Goal: Task Accomplishment & Management: Manage account settings

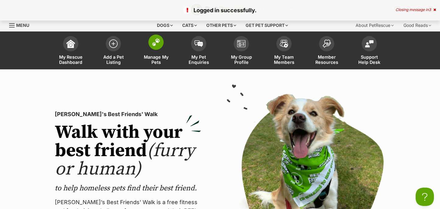
click at [156, 47] on span at bounding box center [155, 41] width 15 height 15
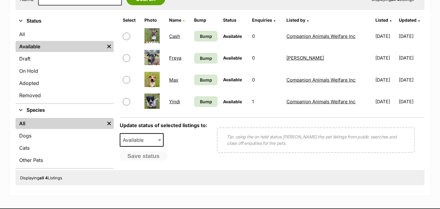
scroll to position [139, 0]
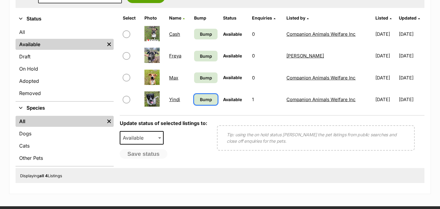
click at [201, 101] on span "Bump" at bounding box center [206, 99] width 12 height 6
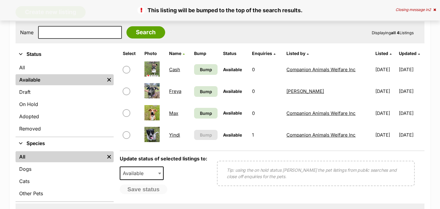
scroll to position [105, 0]
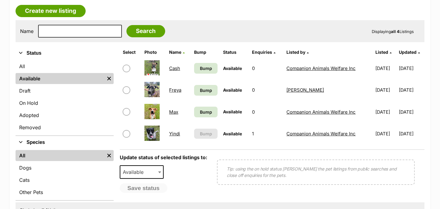
click at [190, 175] on div "Update status of selected listings to: Available On Hold Adopted Removed Availa…" at bounding box center [164, 173] width 88 height 38
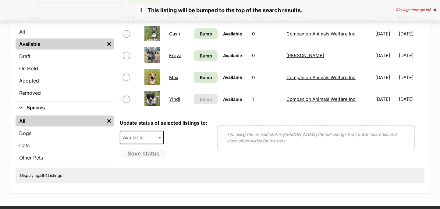
scroll to position [117, 0]
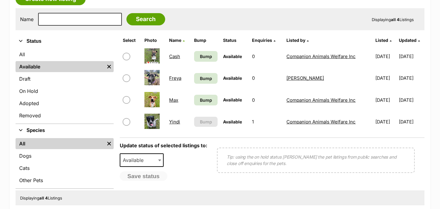
click at [126, 77] on input "checkbox" at bounding box center [126, 77] width 7 height 7
checkbox input "true"
click at [160, 159] on span at bounding box center [160, 159] width 6 height 13
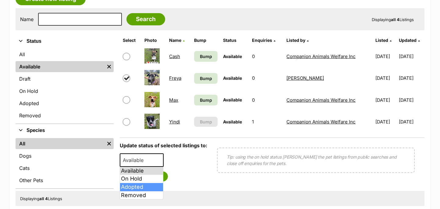
select select "rehomed"
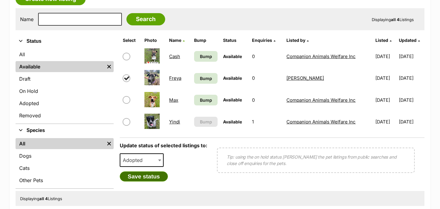
click at [148, 174] on button "Save status" at bounding box center [144, 176] width 48 height 10
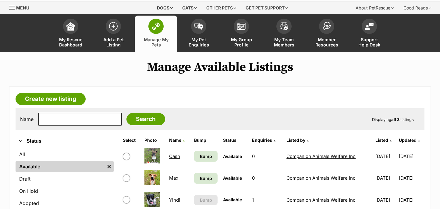
scroll to position [16, 0]
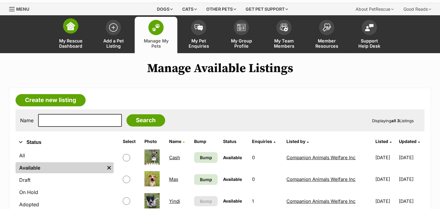
click at [71, 38] on span "My Rescue Dashboard" at bounding box center [70, 43] width 27 height 10
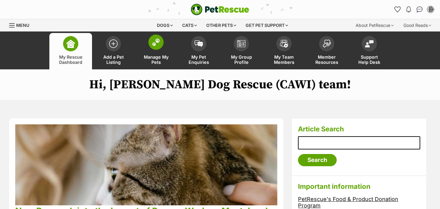
click at [159, 43] on img at bounding box center [156, 42] width 9 height 8
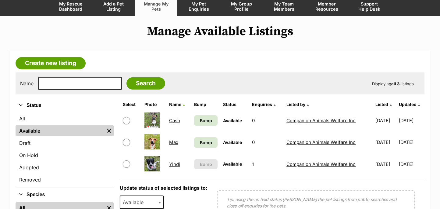
scroll to position [54, 0]
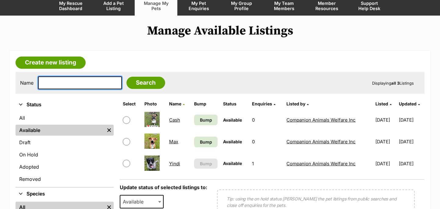
click at [66, 82] on input "text" at bounding box center [80, 82] width 84 height 13
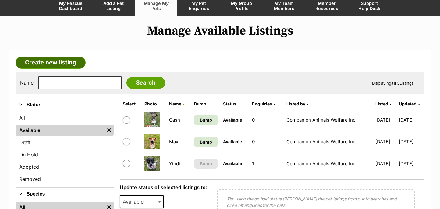
click at [62, 60] on link "Create new listing" at bounding box center [51, 62] width 70 height 12
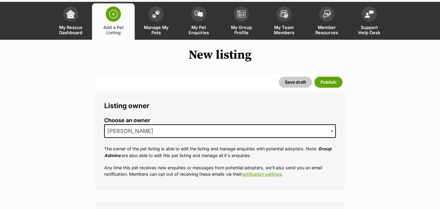
scroll to position [30, 0]
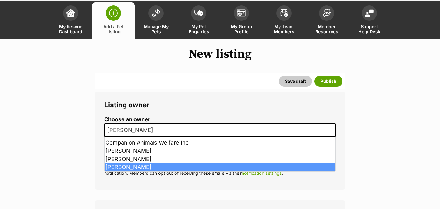
click at [183, 130] on span "[PERSON_NAME]" at bounding box center [220, 129] width 232 height 13
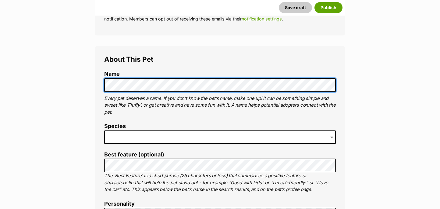
scroll to position [193, 0]
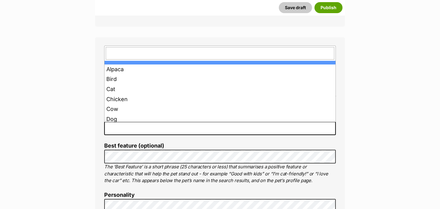
click at [134, 128] on span at bounding box center [220, 127] width 232 height 13
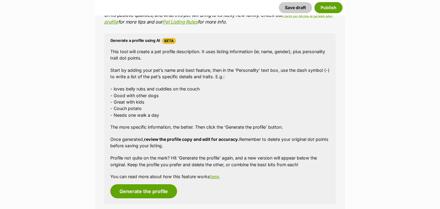
scroll to position [564, 0]
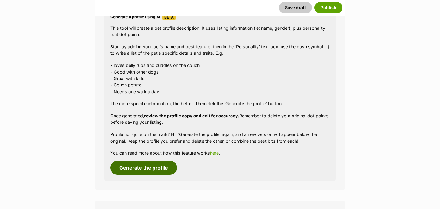
click at [136, 166] on button "Generate the profile" at bounding box center [143, 167] width 67 height 14
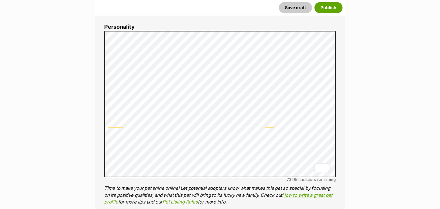
scroll to position [0, 0]
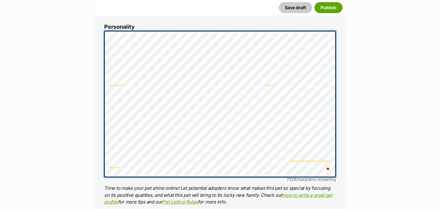
click at [118, 185] on li "Personality 7328 characters remaining Time to make your pet shine online! Let p…" at bounding box center [220, 114] width 232 height 181
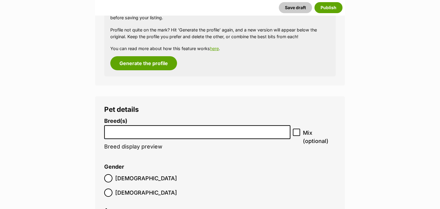
click at [134, 133] on input "search" at bounding box center [197, 130] width 182 height 6
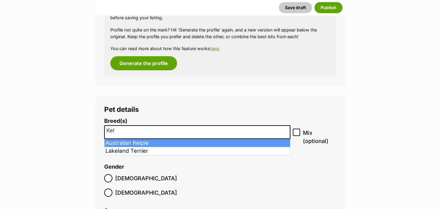
type input "Kel"
select select "723"
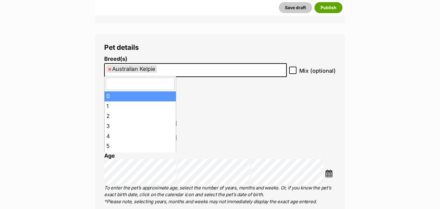
click at [240, 84] on li "Breed(s) Australian Kelpie Affenpinscher Afghan Hound Airedale Terrier Akita Ak…" at bounding box center [195, 78] width 183 height 45
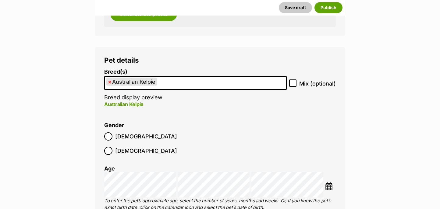
click at [218, 84] on ul "× Australian Kelpie" at bounding box center [195, 83] width 181 height 13
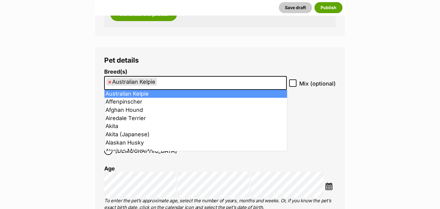
select select
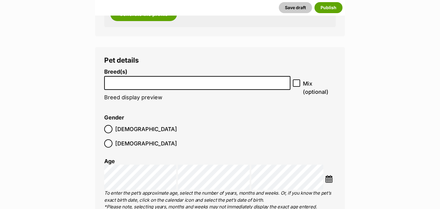
click at [170, 86] on li at bounding box center [197, 83] width 182 height 13
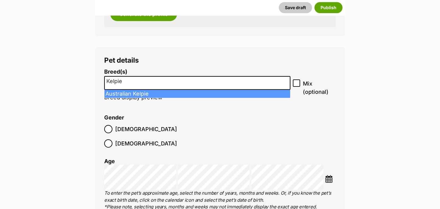
type input "Kelpie"
select select "723"
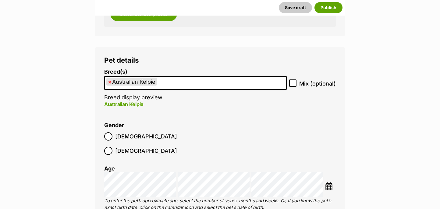
click at [154, 122] on fieldset "Gender Male Female" at bounding box center [162, 140] width 116 height 36
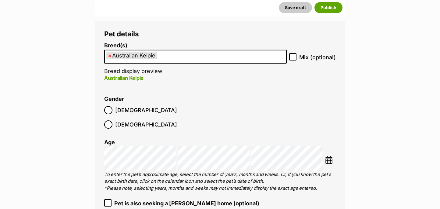
click at [141, 80] on p "Australian Kelpie" at bounding box center [195, 77] width 183 height 7
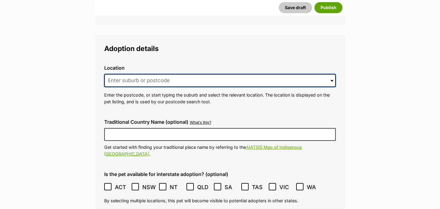
click at [134, 74] on input at bounding box center [220, 80] width 232 height 13
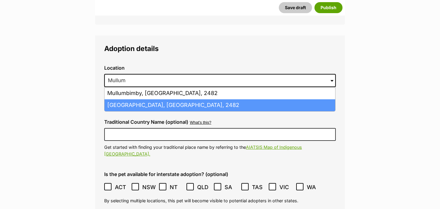
click at [132, 99] on li "Mullumbimby Creek, New South Wales, 2482" at bounding box center [220, 105] width 231 height 12
type input "Mullumbimby Creek, New South Wales, 2482"
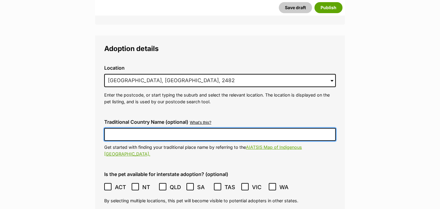
click at [126, 128] on input "Traditional Country Name (optional)" at bounding box center [220, 134] width 232 height 13
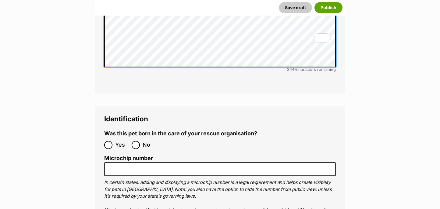
scroll to position [1903, 0]
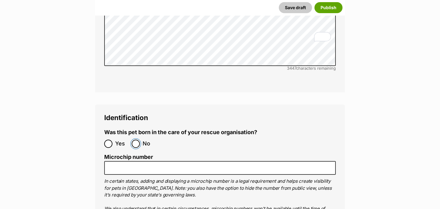
click at [137, 139] on input "No" at bounding box center [136, 143] width 8 height 8
radio input "true"
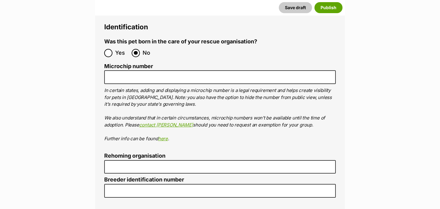
scroll to position [1993, 0]
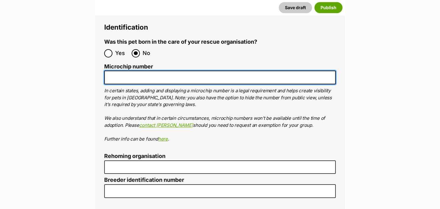
click at [116, 70] on input "Microchip number" at bounding box center [220, 77] width 232 height 14
paste input "953010007051351"
type input "953010007051351"
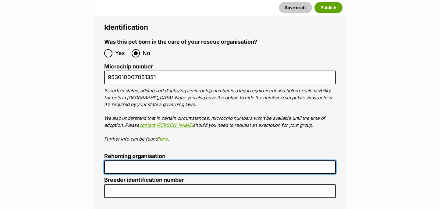
click at [141, 160] on input "Rehoming organisation" at bounding box center [220, 167] width 232 height 14
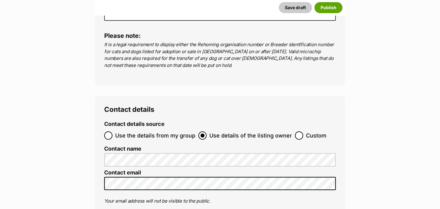
scroll to position [2171, 0]
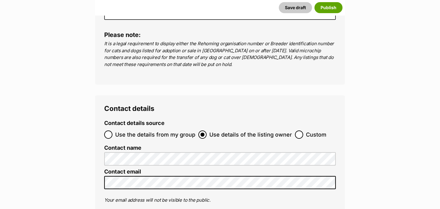
type input "Byron Dog Rescue"
click at [109, 130] on input "Use the details from my group" at bounding box center [108, 134] width 8 height 8
radio input "true"
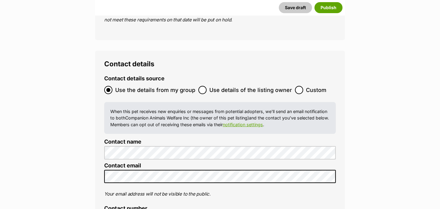
scroll to position [2214, 0]
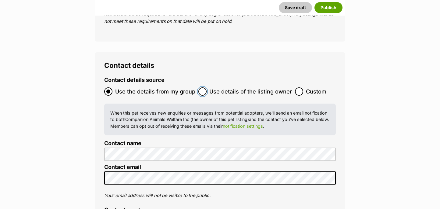
click at [202, 87] on input "Use details of the listing owner" at bounding box center [202, 91] width 8 height 8
radio input "true"
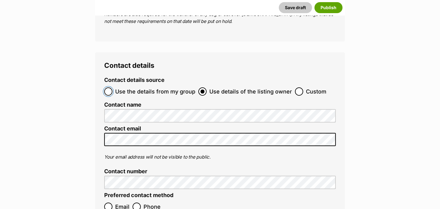
click at [107, 87] on input "Use the details from my group" at bounding box center [108, 91] width 8 height 8
radio input "true"
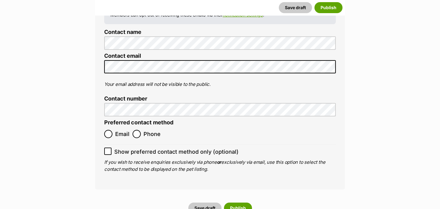
scroll to position [2327, 0]
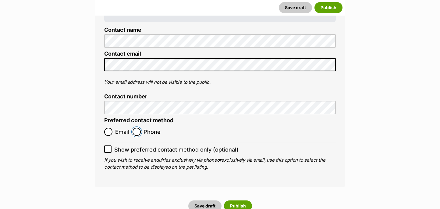
click at [139, 127] on input "Phone" at bounding box center [137, 131] width 8 height 8
radio input "true"
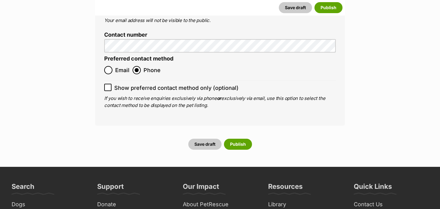
scroll to position [2389, 0]
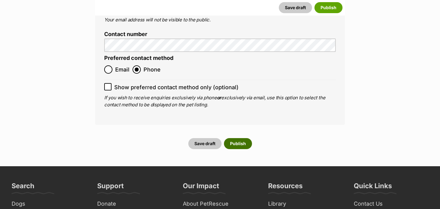
click at [243, 138] on button "Publish" at bounding box center [238, 143] width 28 height 11
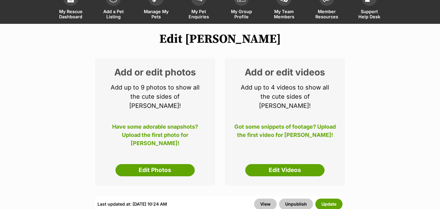
scroll to position [47, 0]
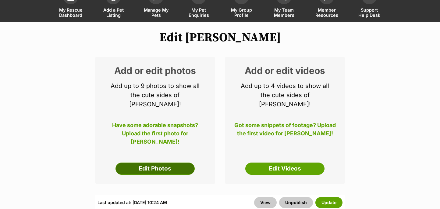
click at [148, 162] on link "Edit Photos" at bounding box center [155, 168] width 79 height 12
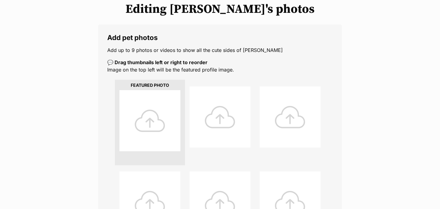
scroll to position [80, 0]
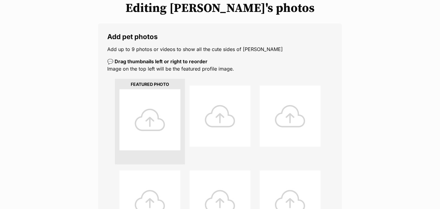
click at [151, 119] on div at bounding box center [150, 119] width 61 height 61
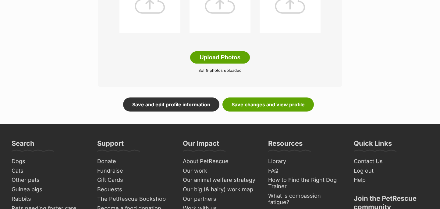
scroll to position [358, 0]
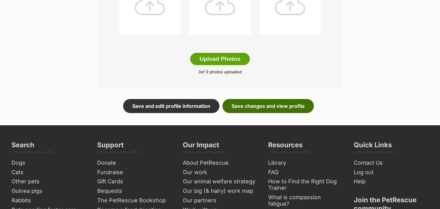
click at [250, 106] on link "Save changes and view profile" at bounding box center [268, 106] width 91 height 14
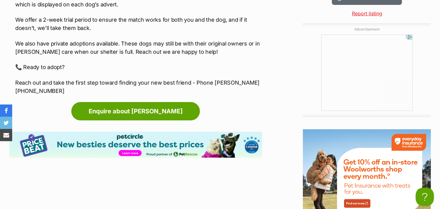
scroll to position [826, 0]
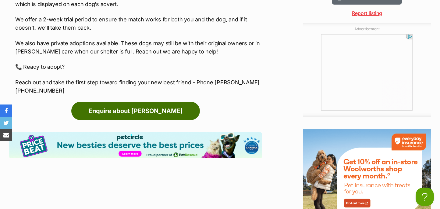
click at [139, 105] on link "Enquire about [PERSON_NAME]" at bounding box center [135, 111] width 129 height 18
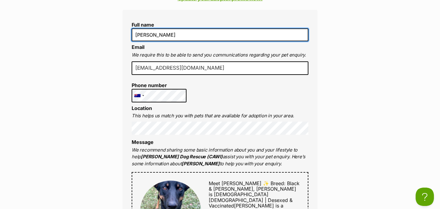
click at [176, 36] on input "[PERSON_NAME]" at bounding box center [220, 34] width 177 height 13
drag, startPoint x: 176, startPoint y: 36, endPoint x: 136, endPoint y: 34, distance: 40.3
click at [135, 34] on input "[PERSON_NAME]" at bounding box center [220, 34] width 177 height 13
type input "Julia"
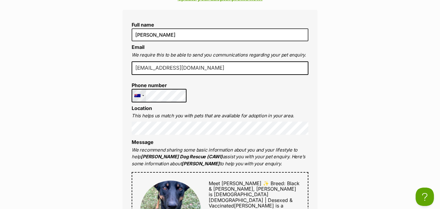
click at [145, 96] on div "United States +1 United Kingdom +44 Afghanistan (‫افغانستان‬‎) +93 Albania (Shq…" at bounding box center [159, 95] width 55 height 13
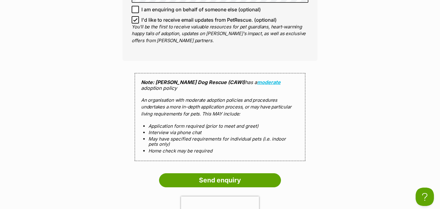
scroll to position [552, 0]
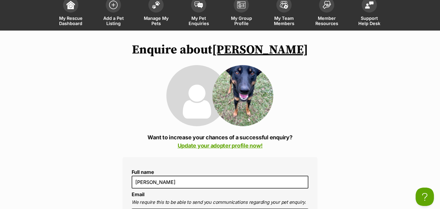
scroll to position [0, 0]
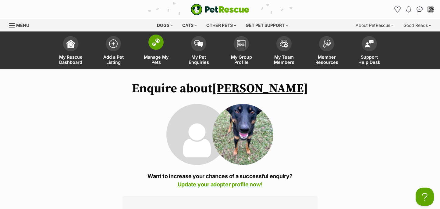
click at [159, 44] on img at bounding box center [156, 42] width 9 height 8
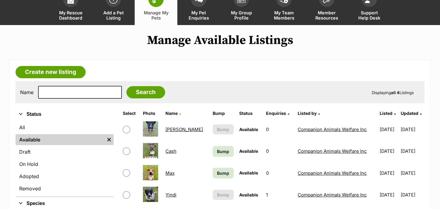
scroll to position [55, 0]
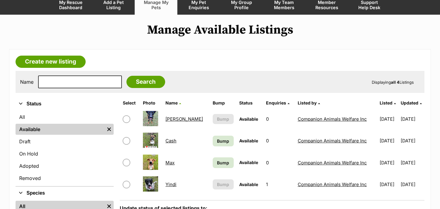
click at [174, 120] on link "[PERSON_NAME]" at bounding box center [185, 119] width 38 height 6
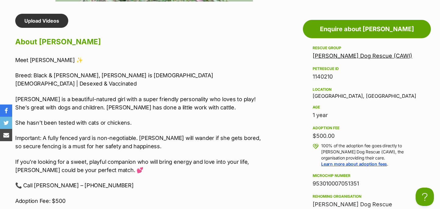
scroll to position [516, 0]
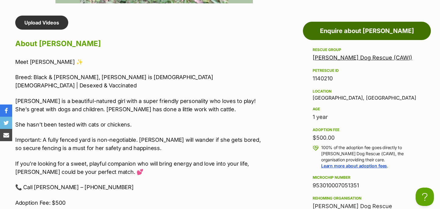
click at [338, 33] on link "Enquire about [PERSON_NAME]" at bounding box center [367, 31] width 128 height 18
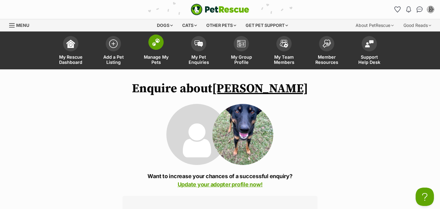
click at [157, 49] on span at bounding box center [155, 41] width 15 height 15
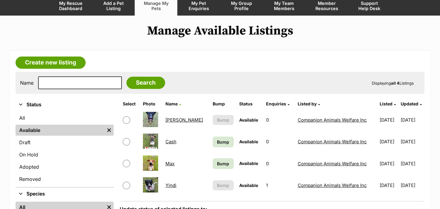
scroll to position [61, 0]
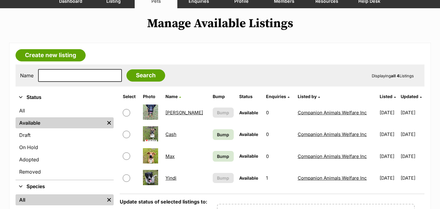
click at [126, 110] on input "checkbox" at bounding box center [126, 112] width 7 height 7
checkbox input "true"
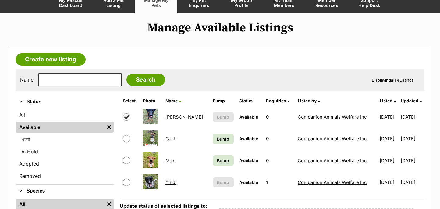
scroll to position [56, 0]
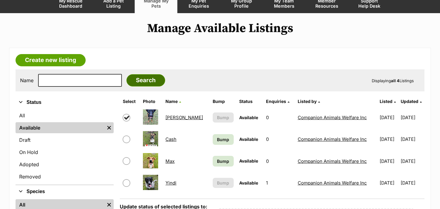
click at [129, 80] on input "Search" at bounding box center [146, 80] width 39 height 12
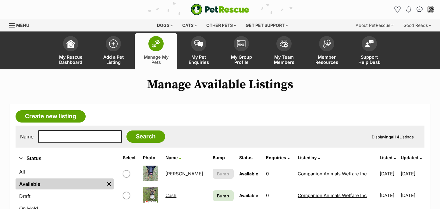
click at [197, 45] on img at bounding box center [199, 42] width 9 height 7
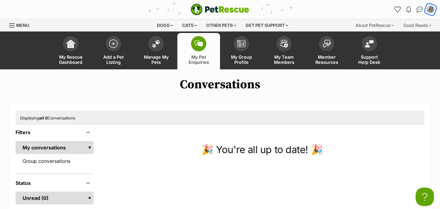
click at [432, 8] on img "My account" at bounding box center [431, 9] width 8 height 8
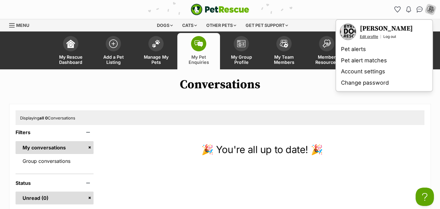
click at [373, 35] on link "Edit profile" at bounding box center [369, 36] width 18 height 5
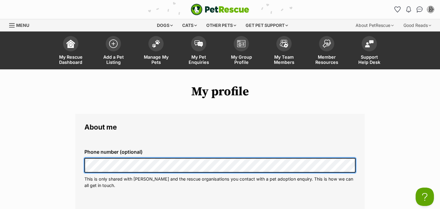
click at [82, 164] on div "Phone number (optional) This is only shared with PetRescue and the rescue organ…" at bounding box center [220, 168] width 281 height 49
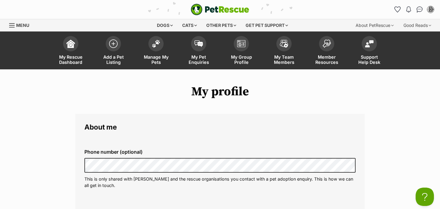
click at [170, 142] on fieldset "Phone number (optional) This is only shared with PetRescue and the rescue organ…" at bounding box center [219, 168] width 271 height 60
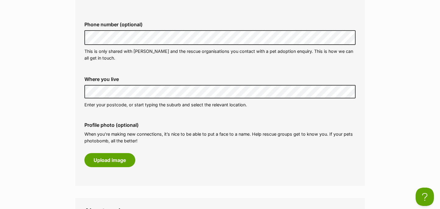
scroll to position [189, 0]
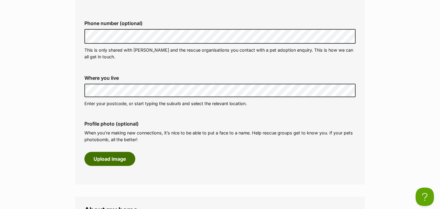
click at [125, 158] on button "Upload image" at bounding box center [109, 159] width 51 height 14
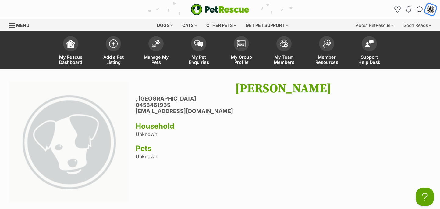
click at [431, 9] on img "My account" at bounding box center [431, 9] width 8 height 8
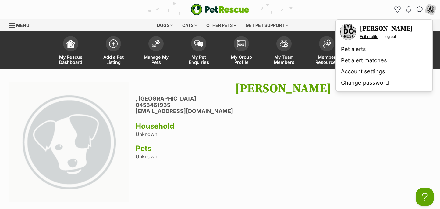
click at [376, 36] on link "Edit profile" at bounding box center [369, 36] width 18 height 5
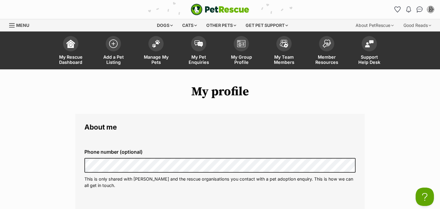
click at [215, 91] on h1 "My profile" at bounding box center [220, 91] width 290 height 14
click at [198, 45] on img at bounding box center [199, 42] width 9 height 7
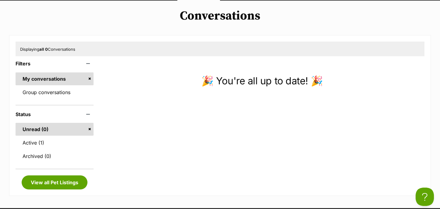
scroll to position [86, 0]
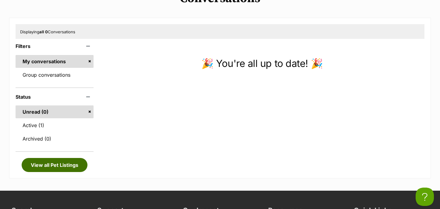
click at [74, 165] on link "View all Pet Listings" at bounding box center [55, 165] width 66 height 14
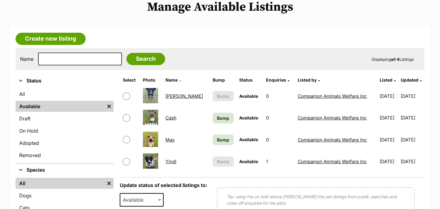
scroll to position [78, 0]
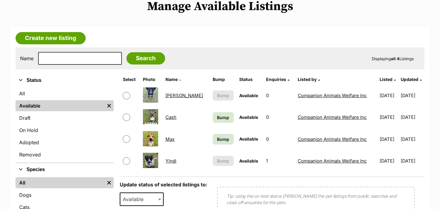
click at [306, 95] on link "Companion Animals Welfare Inc" at bounding box center [332, 95] width 69 height 6
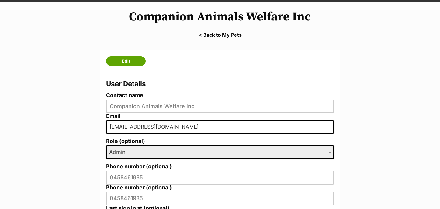
click at [220, 135] on li "Email [EMAIL_ADDRESS][DOMAIN_NAME]" at bounding box center [220, 125] width 228 height 25
click at [130, 62] on link "Edit" at bounding box center [126, 61] width 40 height 10
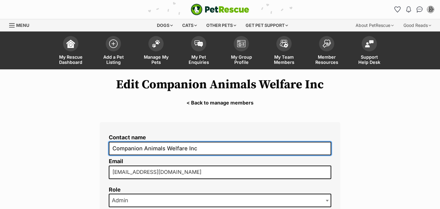
drag, startPoint x: 201, startPoint y: 151, endPoint x: 102, endPoint y: 150, distance: 99.1
type input "Byron Dog Rescue"
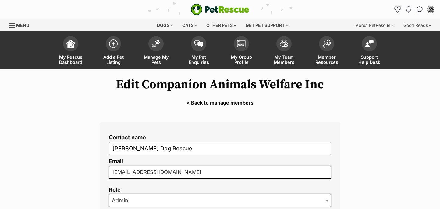
drag, startPoint x: 194, startPoint y: 173, endPoint x: 89, endPoint y: 171, distance: 104.9
type input "info@byrondogrescue.org"
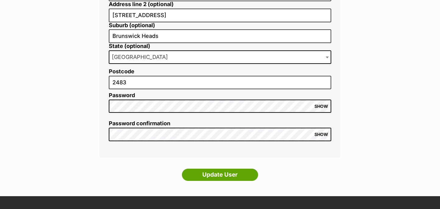
scroll to position [279, 0]
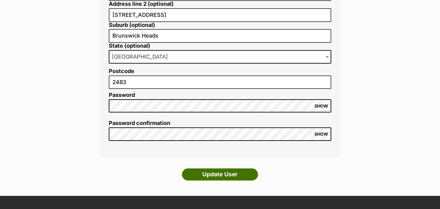
click at [207, 174] on input "Update User" at bounding box center [220, 174] width 76 height 12
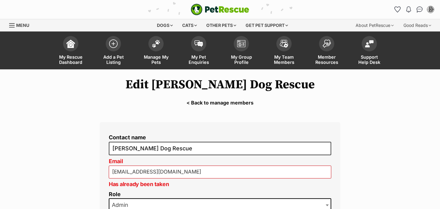
click at [190, 102] on link "< Back to manage members" at bounding box center [220, 102] width 440 height 5
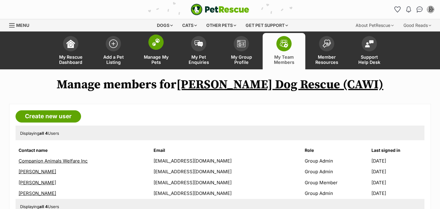
click at [158, 45] on img at bounding box center [156, 42] width 9 height 8
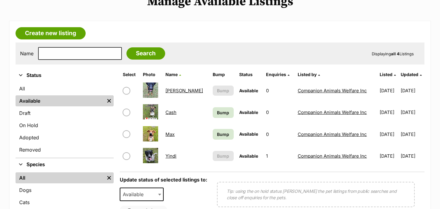
scroll to position [82, 0]
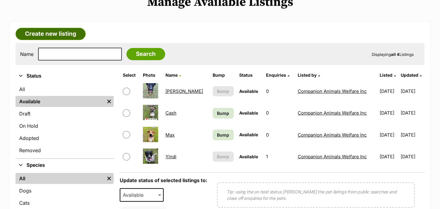
click at [66, 33] on link "Create new listing" at bounding box center [51, 34] width 70 height 12
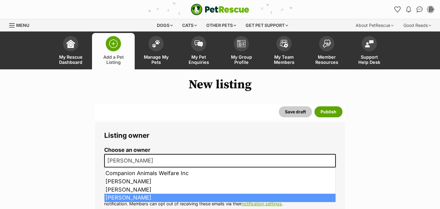
click at [333, 161] on b at bounding box center [332, 161] width 3 height 2
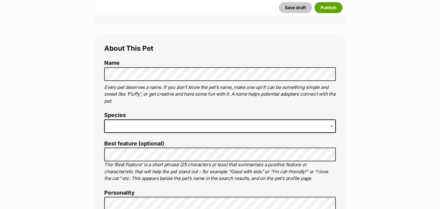
scroll to position [197, 0]
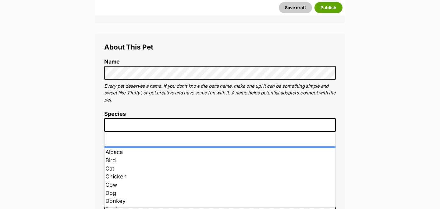
click at [120, 122] on span at bounding box center [220, 124] width 232 height 13
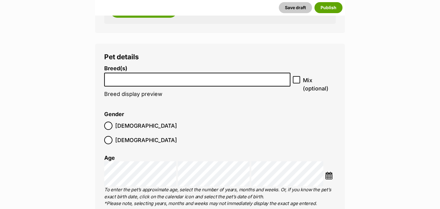
scroll to position [821, 0]
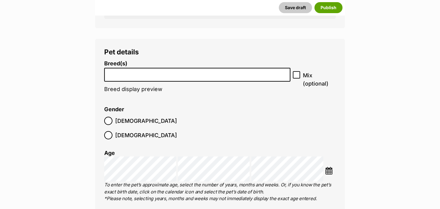
click at [129, 76] on input "search" at bounding box center [197, 73] width 182 height 6
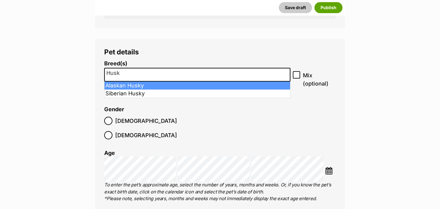
type input "Husky"
click at [299, 74] on icon at bounding box center [297, 75] width 4 height 4
click at [299, 74] on input "Mix (optional)" at bounding box center [296, 74] width 7 height 7
checkbox input "true"
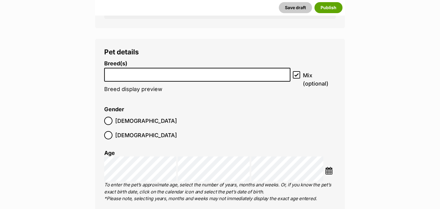
click at [179, 76] on input "search" at bounding box center [197, 73] width 182 height 6
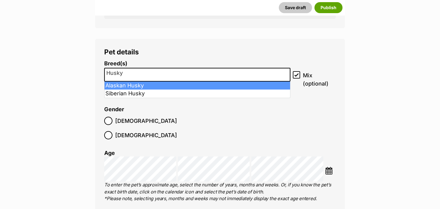
type input "Husky"
select select "7704"
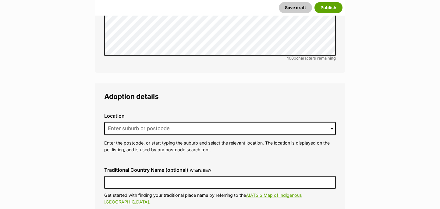
scroll to position [1455, 0]
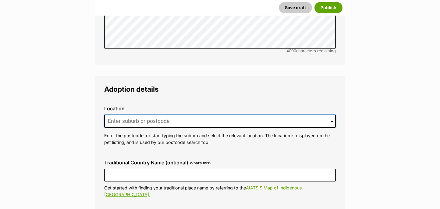
click at [158, 114] on input at bounding box center [220, 120] width 232 height 13
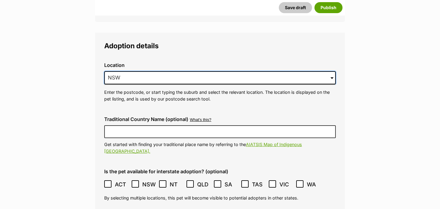
scroll to position [1502, 0]
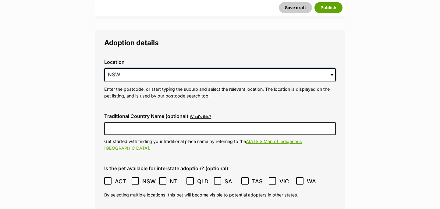
type input "NSW"
click at [135, 178] on icon at bounding box center [135, 180] width 4 height 4
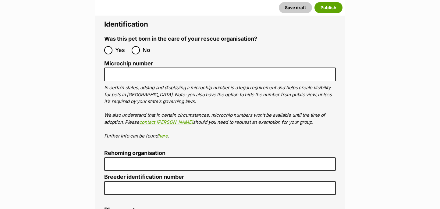
scroll to position [2076, 0]
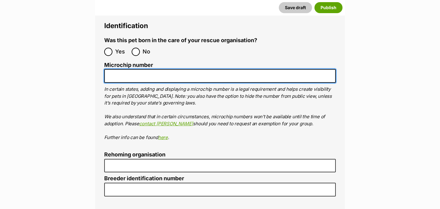
click at [118, 69] on input "Microchip number" at bounding box center [220, 76] width 232 height 14
paste input "953010004574864"
type input "953010004574864"
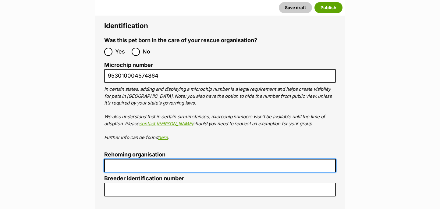
click at [140, 159] on input "Rehoming organisation" at bounding box center [220, 166] width 232 height 14
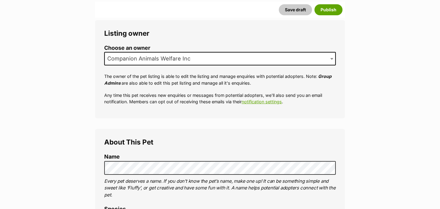
scroll to position [103, 0]
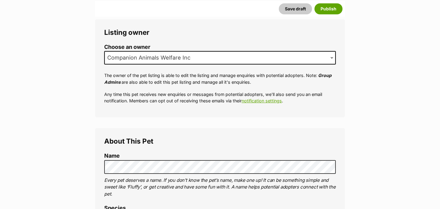
type input "[PERSON_NAME] Dog Rescue"
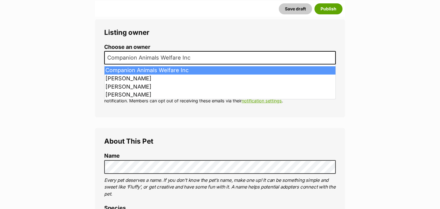
click at [333, 58] on b at bounding box center [332, 58] width 3 height 2
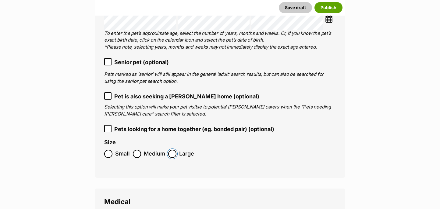
scroll to position [980, 0]
click at [109, 94] on icon at bounding box center [108, 95] width 4 height 3
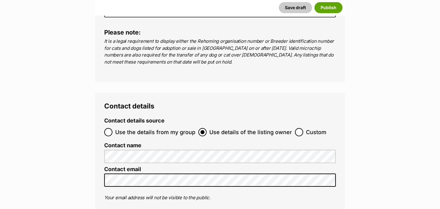
scroll to position [2290, 0]
click at [111, 127] on input "Use the details from my group" at bounding box center [108, 131] width 8 height 8
radio input "true"
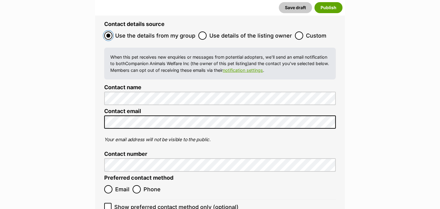
scroll to position [2386, 0]
click at [138, 184] on input "Phone" at bounding box center [137, 188] width 8 height 8
radio input "true"
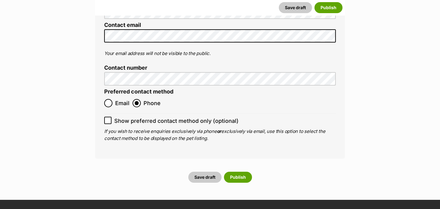
scroll to position [2473, 0]
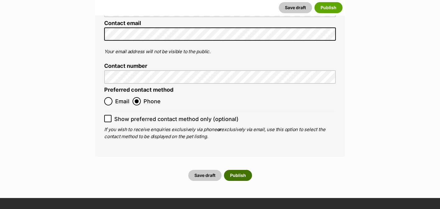
click at [241, 170] on button "Publish" at bounding box center [238, 175] width 28 height 11
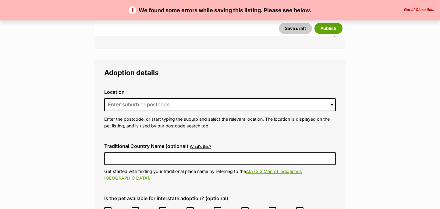
scroll to position [1568, 0]
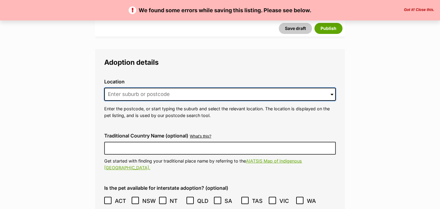
click at [196, 88] on input at bounding box center [220, 94] width 232 height 13
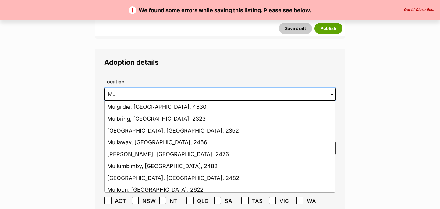
type input "M"
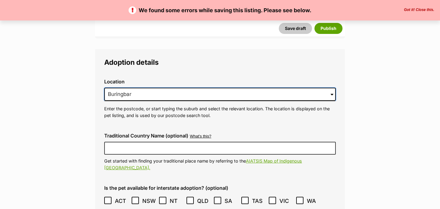
click at [153, 88] on input "Buringbar" at bounding box center [220, 94] width 232 height 13
click at [116, 88] on input "Buringbar" at bounding box center [220, 94] width 232 height 13
drag, startPoint x: 133, startPoint y: 82, endPoint x: 94, endPoint y: 81, distance: 39.6
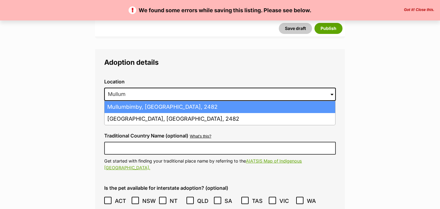
click at [118, 101] on li "Mullumbimby, New South Wales, 2482" at bounding box center [220, 107] width 231 height 12
type input "Mullumbimby, New South Wales, 2482"
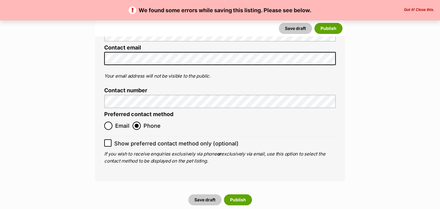
scroll to position [2506, 0]
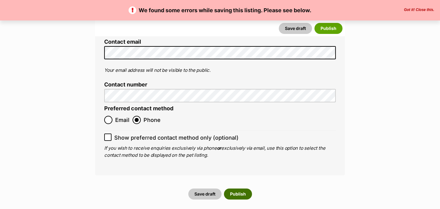
click at [238, 188] on button "Publish" at bounding box center [238, 193] width 28 height 11
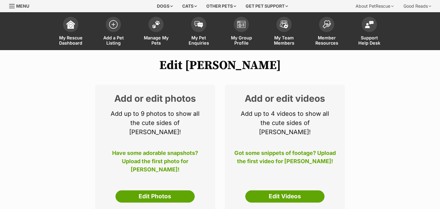
scroll to position [29, 0]
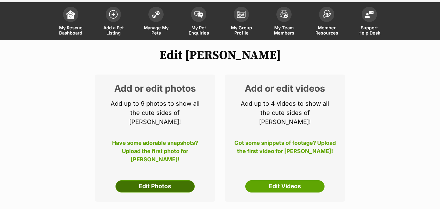
click at [160, 180] on link "Edit Photos" at bounding box center [155, 186] width 79 height 12
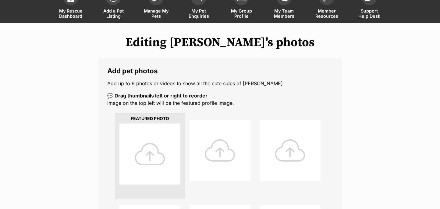
scroll to position [48, 0]
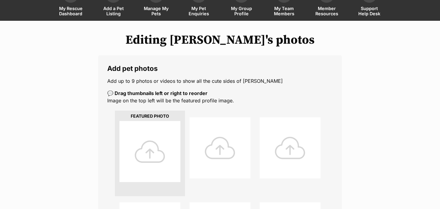
click at [157, 147] on div at bounding box center [150, 151] width 61 height 61
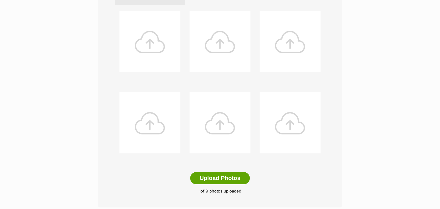
scroll to position [241, 0]
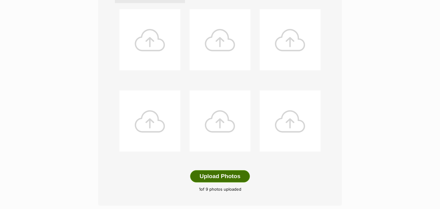
click at [242, 175] on button "Upload Photos" at bounding box center [220, 176] width 60 height 12
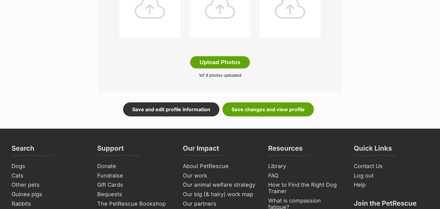
scroll to position [356, 0]
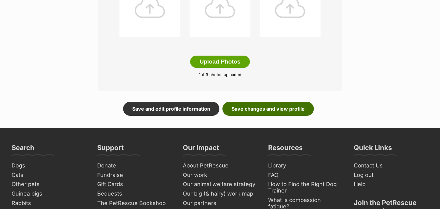
click at [255, 108] on link "Save changes and view profile" at bounding box center [268, 109] width 91 height 14
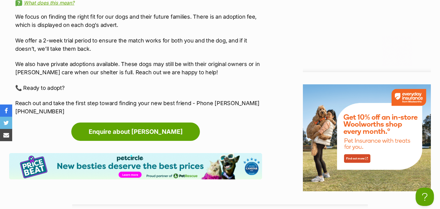
scroll to position [906, 0]
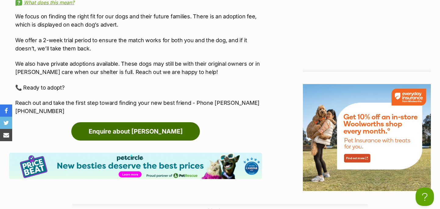
click at [134, 122] on link "Enquire about Hazel" at bounding box center [135, 131] width 129 height 18
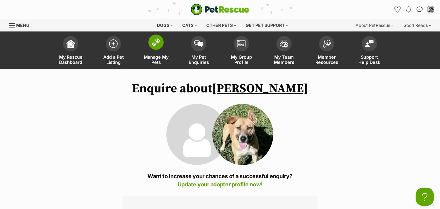
click at [155, 48] on span at bounding box center [155, 41] width 15 height 15
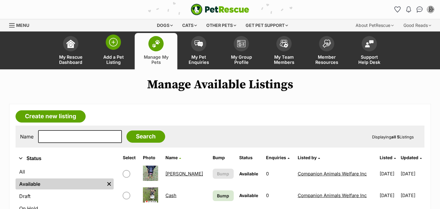
click at [112, 46] on img at bounding box center [113, 42] width 9 height 9
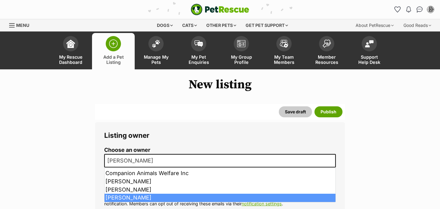
click at [186, 162] on span "[PERSON_NAME]" at bounding box center [220, 160] width 232 height 13
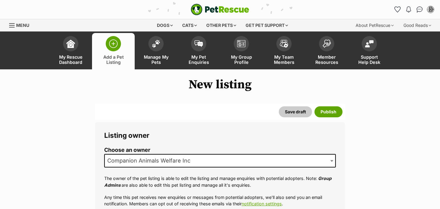
click at [203, 133] on legend "Listing owner" at bounding box center [220, 135] width 232 height 8
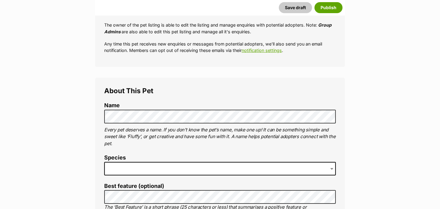
click at [163, 166] on span at bounding box center [220, 168] width 232 height 13
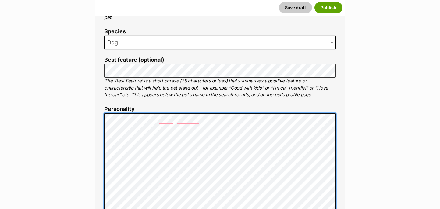
scroll to position [277, 0]
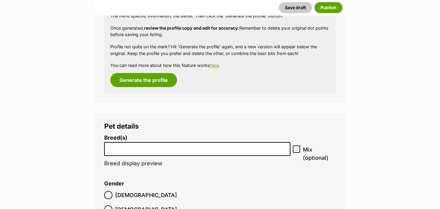
scroll to position [728, 0]
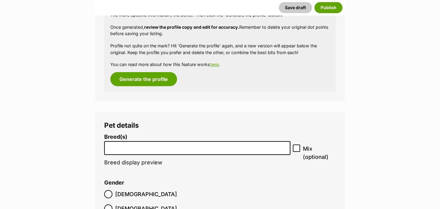
click at [117, 150] on li at bounding box center [197, 147] width 182 height 13
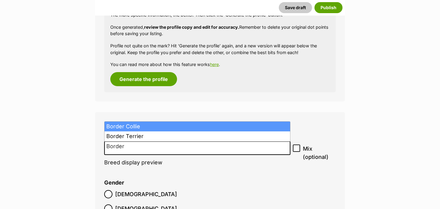
type input "Border"
select select "37"
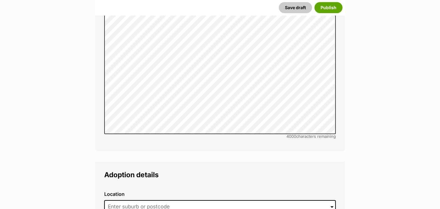
scroll to position [1414, 0]
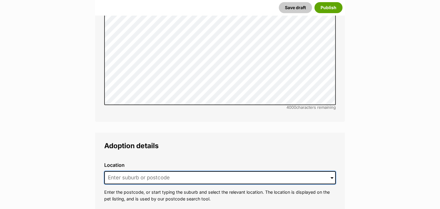
click at [151, 171] on input at bounding box center [220, 177] width 232 height 13
type input "NSW"
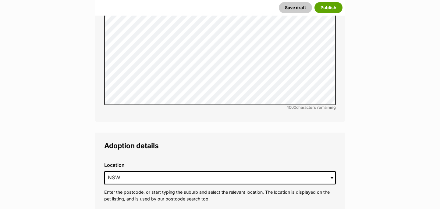
click at [194, 157] on div "Location 0 options available. NSW Enter the postcode, or start typing the subur…" at bounding box center [219, 181] width 241 height 49
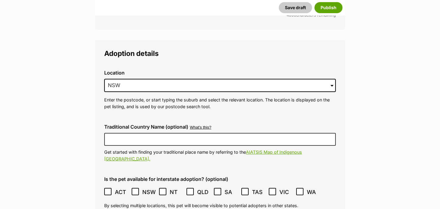
scroll to position [1508, 0]
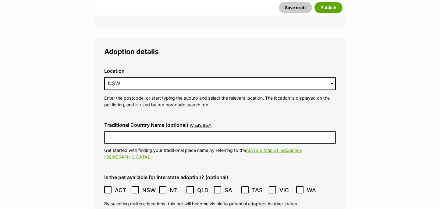
click at [137, 187] on icon at bounding box center [135, 189] width 4 height 4
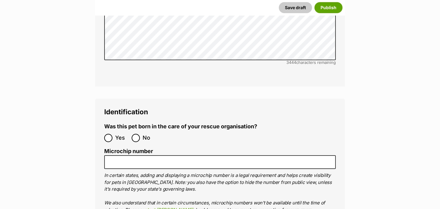
scroll to position [2008, 0]
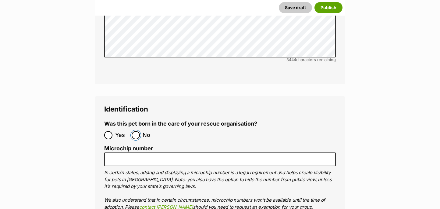
click at [135, 131] on input "No" at bounding box center [136, 135] width 8 height 8
radio input "true"
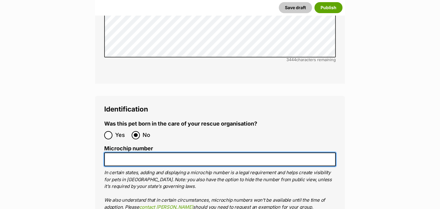
click at [127, 152] on input "Microchip number" at bounding box center [220, 159] width 232 height 14
paste input "9530100024919947"
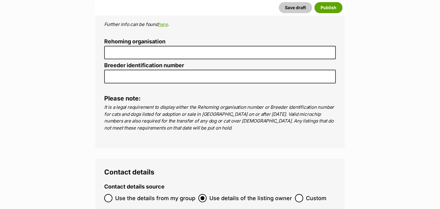
scroll to position [2197, 0]
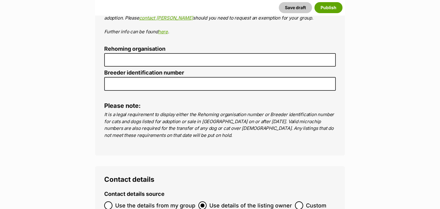
type input "9530100024919947"
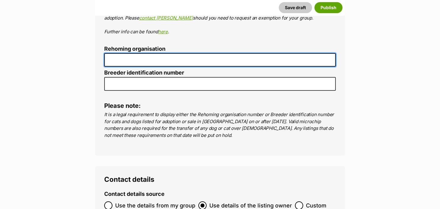
click at [133, 53] on input "Rehoming organisation" at bounding box center [220, 60] width 232 height 14
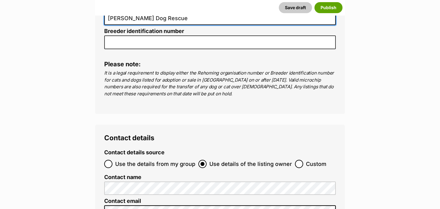
type input "Byron Dog Rescue"
click at [107, 159] on input "Use the details from my group" at bounding box center [108, 163] width 8 height 8
radio input "true"
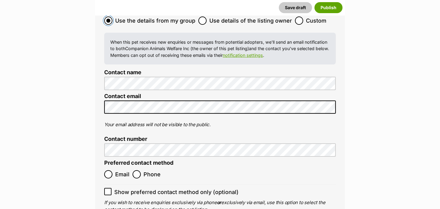
scroll to position [2382, 0]
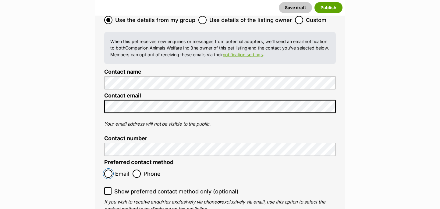
click at [109, 169] on input "Email" at bounding box center [108, 173] width 8 height 8
radio input "true"
click at [139, 169] on input "Phone" at bounding box center [137, 173] width 8 height 8
radio input "true"
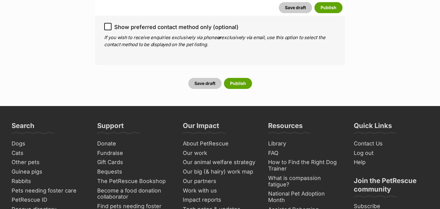
scroll to position [2551, 0]
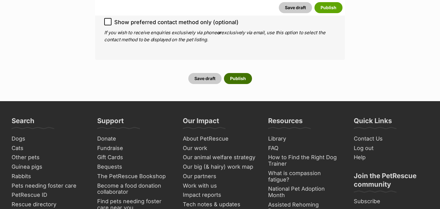
click at [241, 73] on button "Publish" at bounding box center [238, 78] width 28 height 11
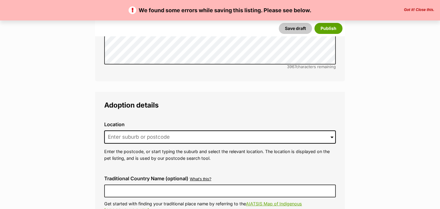
scroll to position [1516, 0]
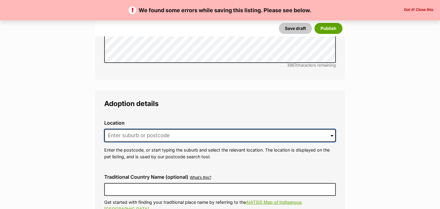
click at [138, 129] on input at bounding box center [220, 135] width 232 height 13
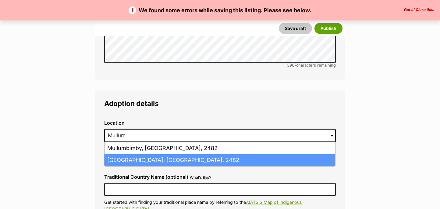
click at [145, 154] on li "Mullumbimby Creek, New South Wales, 2482" at bounding box center [220, 160] width 231 height 12
type input "Mullumbimby Creek, New South Wales, 2482"
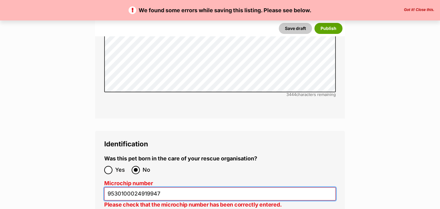
scroll to position [0, 0]
drag, startPoint x: 162, startPoint y: 174, endPoint x: 101, endPoint y: 172, distance: 61.3
paste input "9530100024919947"
type input "9530100024919947"
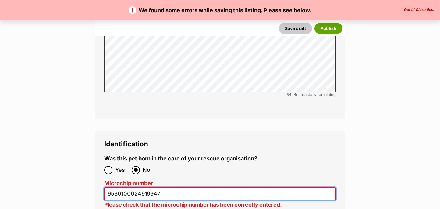
click at [279, 23] on button "Save draft" at bounding box center [295, 28] width 33 height 11
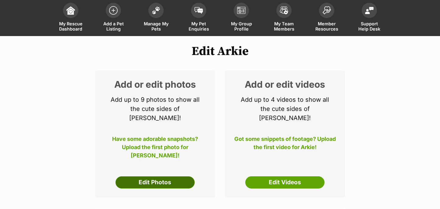
scroll to position [33, 0]
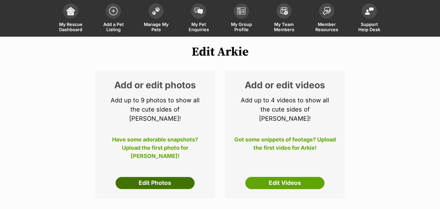
click at [153, 177] on link "Edit Photos" at bounding box center [155, 183] width 79 height 12
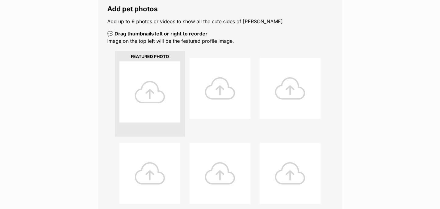
scroll to position [110, 0]
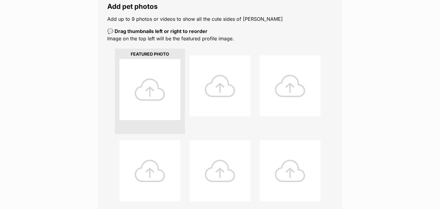
click at [151, 99] on div at bounding box center [150, 89] width 61 height 61
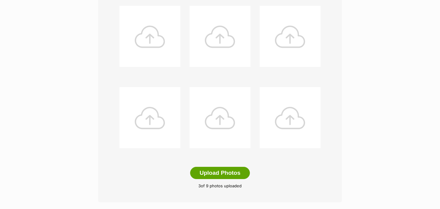
scroll to position [252, 0]
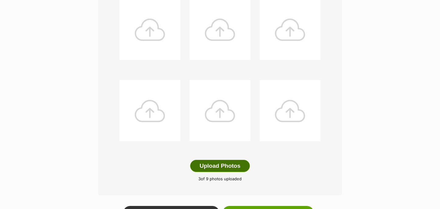
click at [228, 165] on button "Upload Photos" at bounding box center [220, 165] width 60 height 12
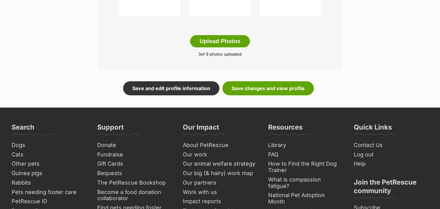
scroll to position [389, 0]
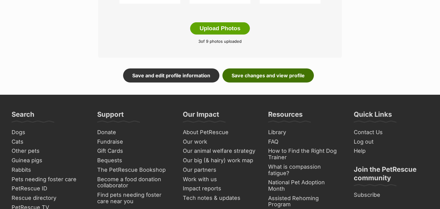
click at [271, 74] on link "Save changes and view profile" at bounding box center [268, 75] width 91 height 14
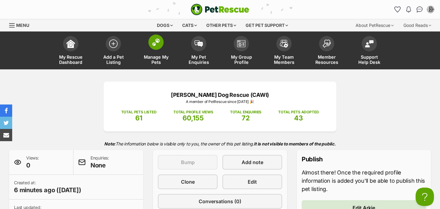
click at [153, 46] on span at bounding box center [155, 41] width 15 height 15
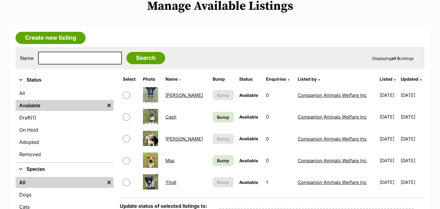
scroll to position [79, 0]
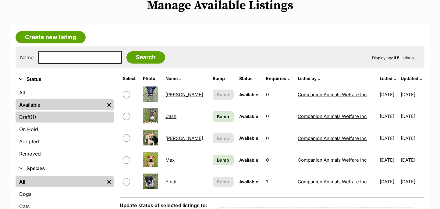
click at [72, 115] on link "Draft (1) Items" at bounding box center [65, 116] width 98 height 11
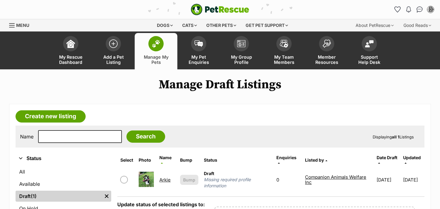
click at [228, 176] on span "Missing required profile information" at bounding box center [237, 182] width 67 height 12
click at [162, 177] on link "Arkie" at bounding box center [164, 180] width 11 height 6
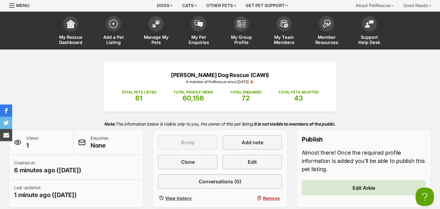
scroll to position [13, 0]
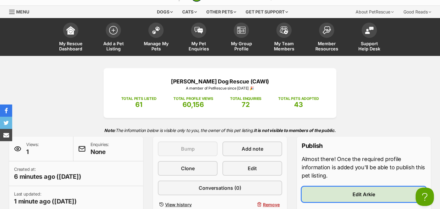
click at [356, 195] on span "Edit Arkie" at bounding box center [364, 193] width 23 height 7
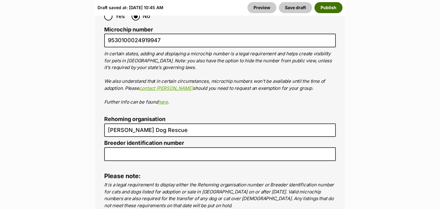
click at [327, 7] on button "Publish" at bounding box center [329, 7] width 28 height 11
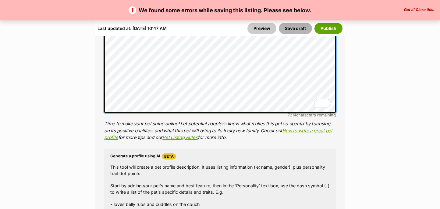
scroll to position [612, 0]
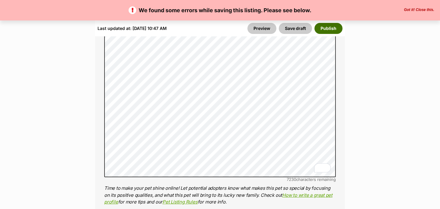
click at [330, 27] on button "Publish" at bounding box center [329, 28] width 28 height 11
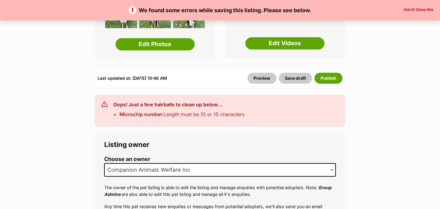
scroll to position [173, 0]
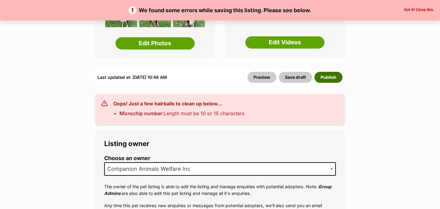
click at [332, 72] on button "Publish" at bounding box center [329, 77] width 28 height 11
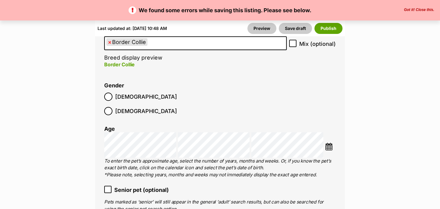
scroll to position [1009, 0]
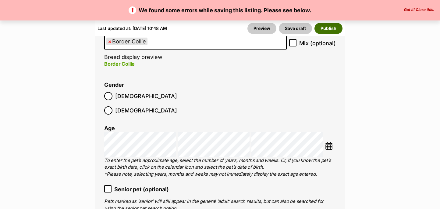
click at [328, 29] on button "Publish" at bounding box center [329, 28] width 28 height 11
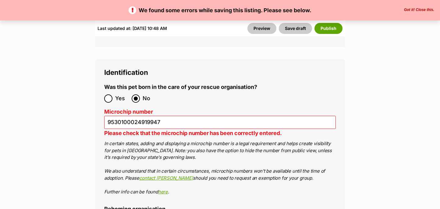
scroll to position [2233, 0]
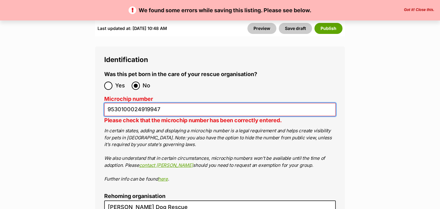
click at [149, 103] on input "9530100024919947" at bounding box center [220, 109] width 232 height 13
click at [170, 103] on input "953010002491947" at bounding box center [220, 109] width 232 height 13
type input "953010002491947"
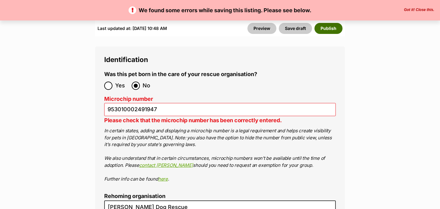
click at [327, 27] on button "Publish" at bounding box center [329, 28] width 28 height 11
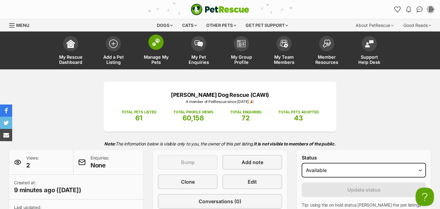
click at [158, 46] on span at bounding box center [155, 41] width 15 height 15
